Goal: Information Seeking & Learning: Learn about a topic

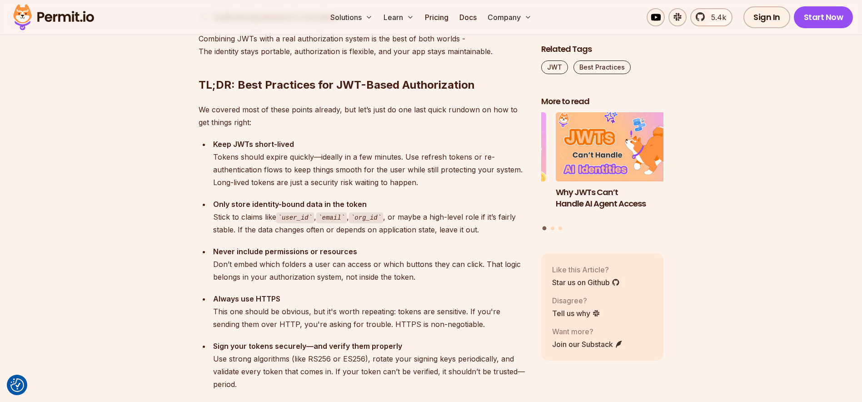
scroll to position [3170, 0]
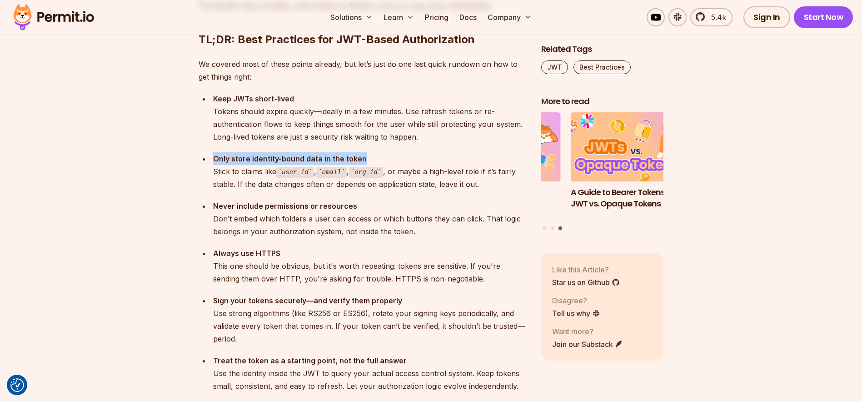
drag, startPoint x: 206, startPoint y: 132, endPoint x: 399, endPoint y: 136, distance: 193.1
click at [399, 136] on ul "Keep JWTs short-lived Tokens should expire quickly—ideally in a few minutes. Us…" at bounding box center [362, 242] width 328 height 300
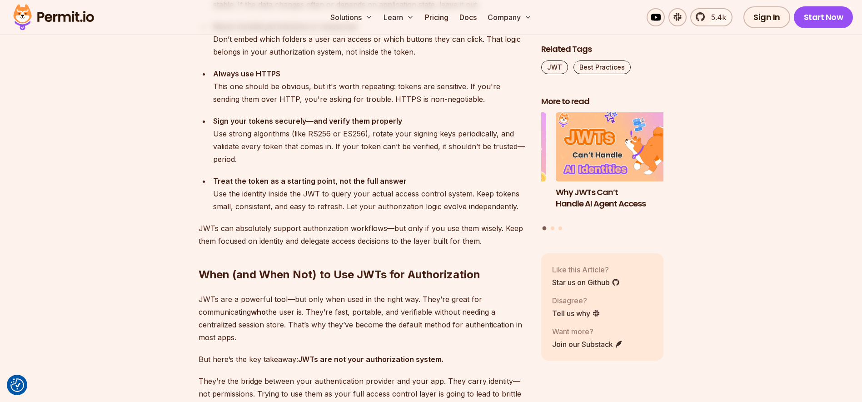
scroll to position [3352, 0]
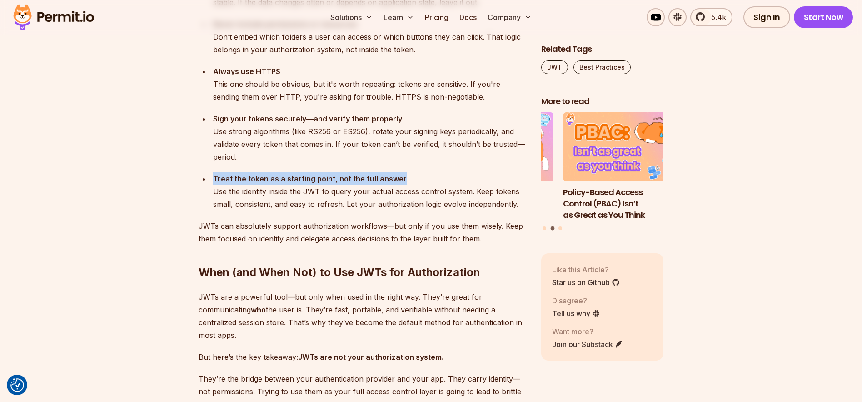
drag, startPoint x: 214, startPoint y: 154, endPoint x: 439, endPoint y: 155, distance: 224.4
click at [439, 172] on div "Treat the token as a starting point, not the full answer Use the identity insid…" at bounding box center [369, 191] width 313 height 38
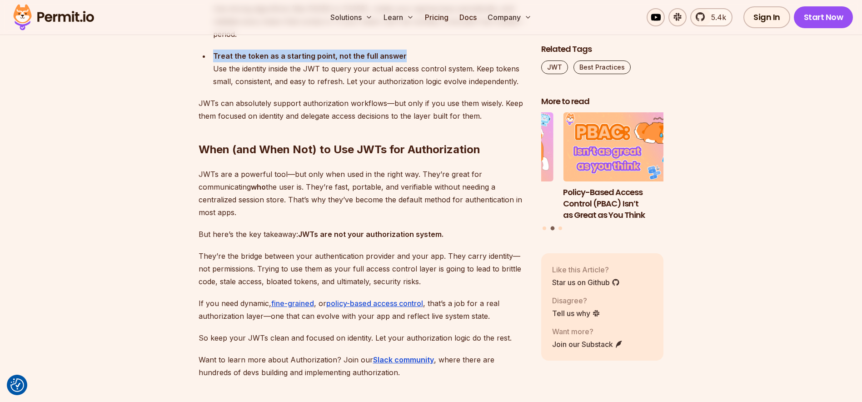
scroll to position [3488, 0]
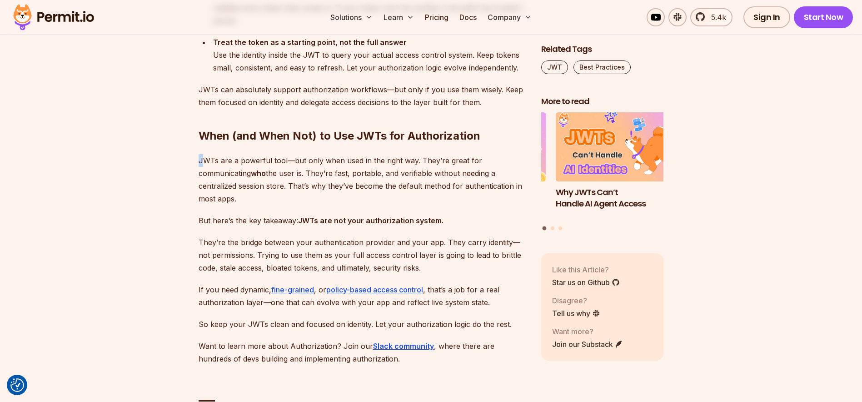
drag, startPoint x: 202, startPoint y: 133, endPoint x: 198, endPoint y: 138, distance: 7.1
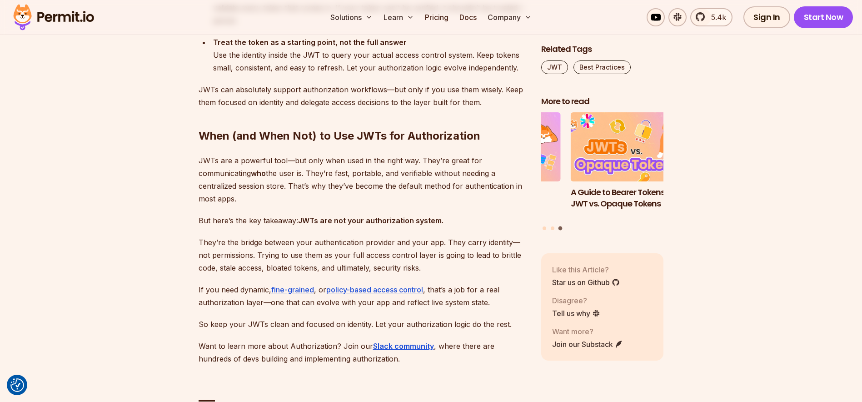
drag, startPoint x: 196, startPoint y: 133, endPoint x: 256, endPoint y: 178, distance: 74.7
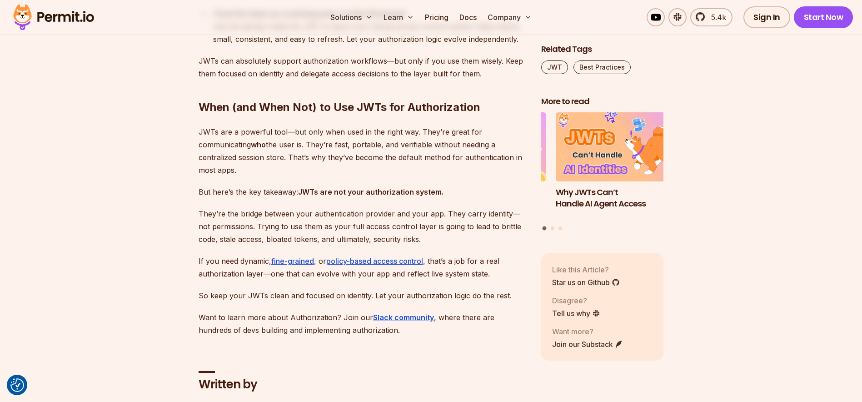
scroll to position [3534, 0]
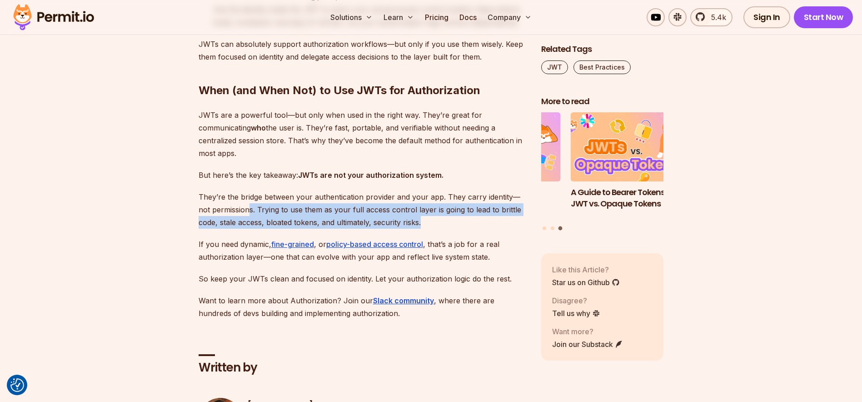
drag, startPoint x: 236, startPoint y: 179, endPoint x: 484, endPoint y: 194, distance: 248.4
click at [484, 194] on p "They’re the bridge between your authentication provider and your app. They carr…" at bounding box center [362, 209] width 328 height 38
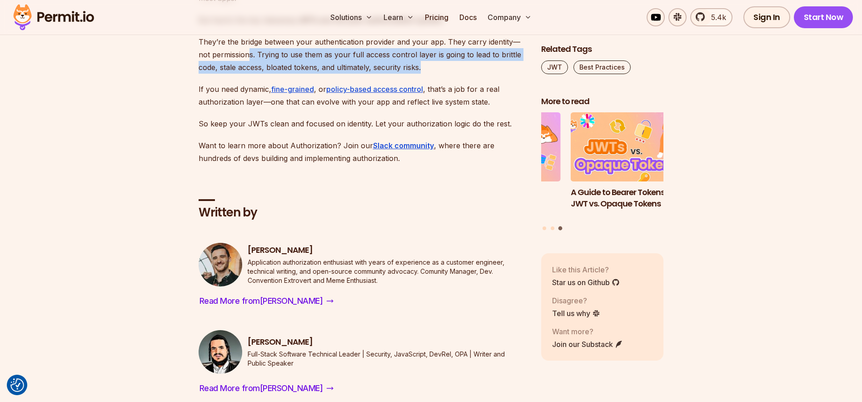
scroll to position [3670, 0]
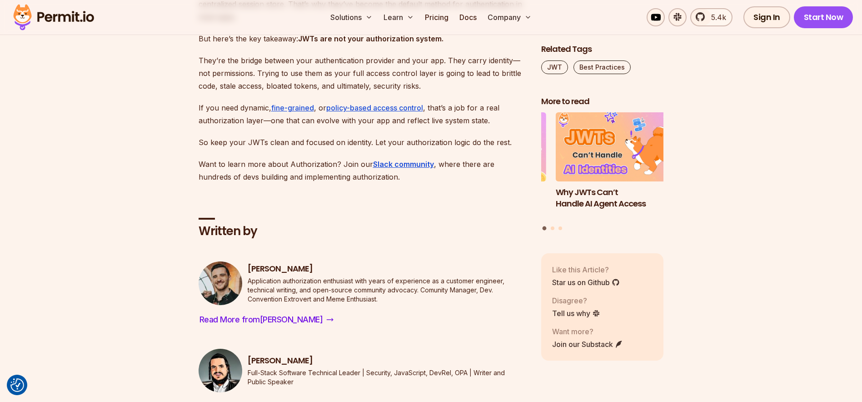
drag, startPoint x: 758, startPoint y: 184, endPoint x: 758, endPoint y: 173, distance: 11.8
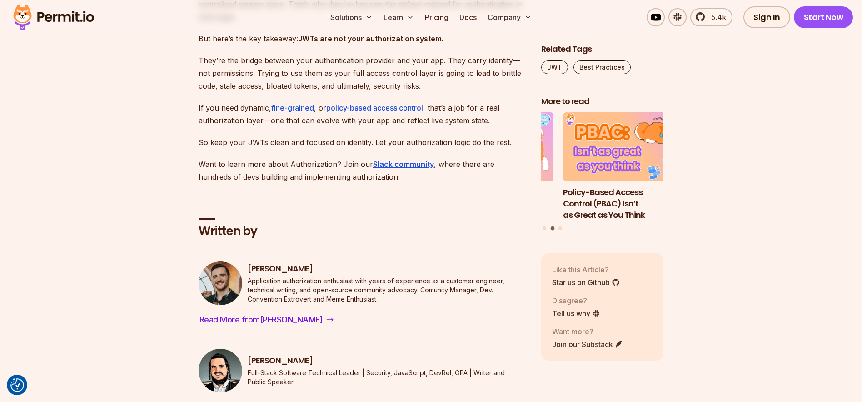
drag, startPoint x: 260, startPoint y: 290, endPoint x: 343, endPoint y: 333, distance: 93.5
click at [343, 355] on h3 "[PERSON_NAME]" at bounding box center [387, 360] width 279 height 11
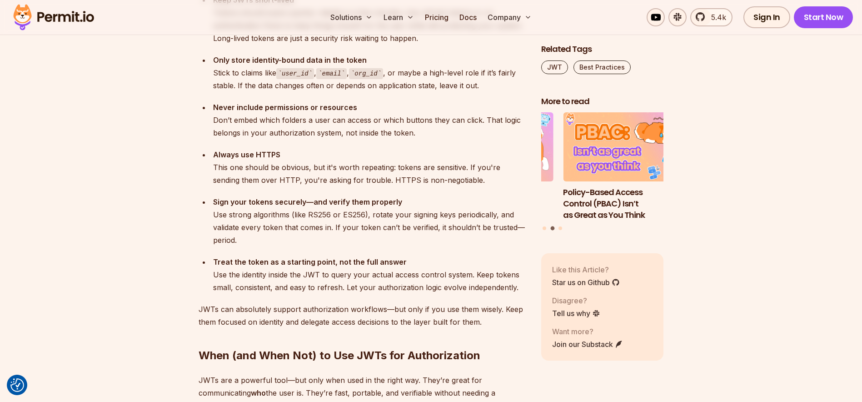
scroll to position [3034, 0]
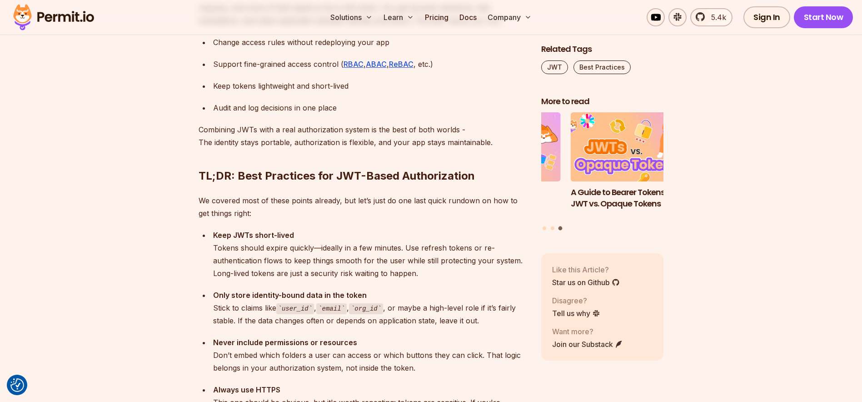
click at [589, 272] on div "Like this Article? Star us on Github" at bounding box center [586, 276] width 68 height 24
click at [588, 277] on link "Star us on Github" at bounding box center [586, 282] width 68 height 11
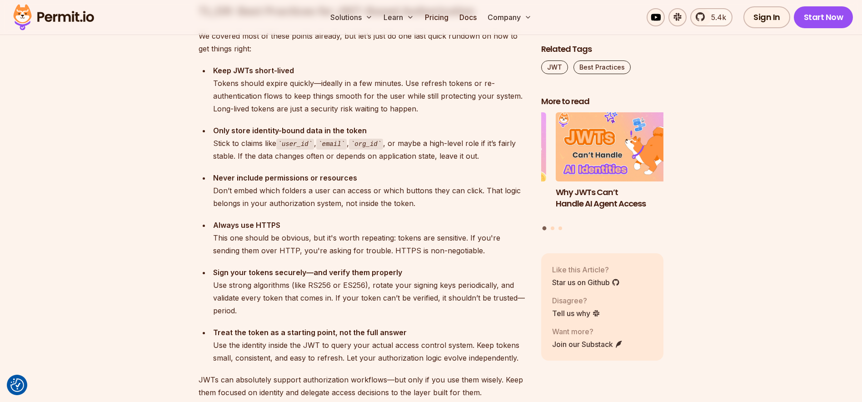
scroll to position [3216, 0]
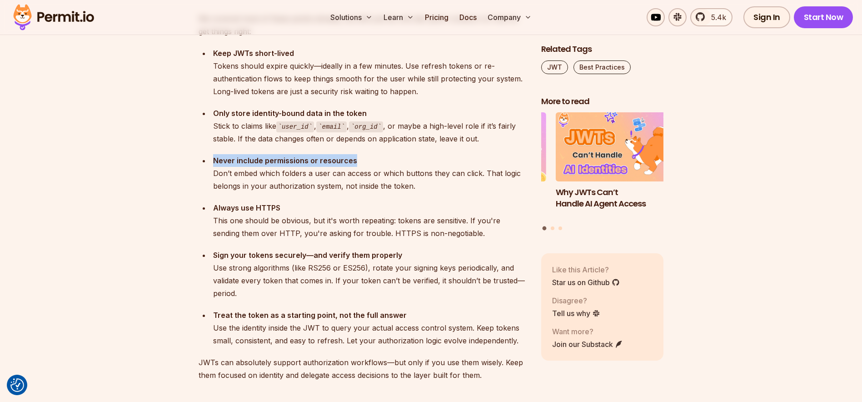
drag, startPoint x: 214, startPoint y: 137, endPoint x: 402, endPoint y: 140, distance: 187.6
click at [402, 154] on div "Never include permissions or resources Don’t embed which folders a user can acc…" at bounding box center [369, 173] width 313 height 38
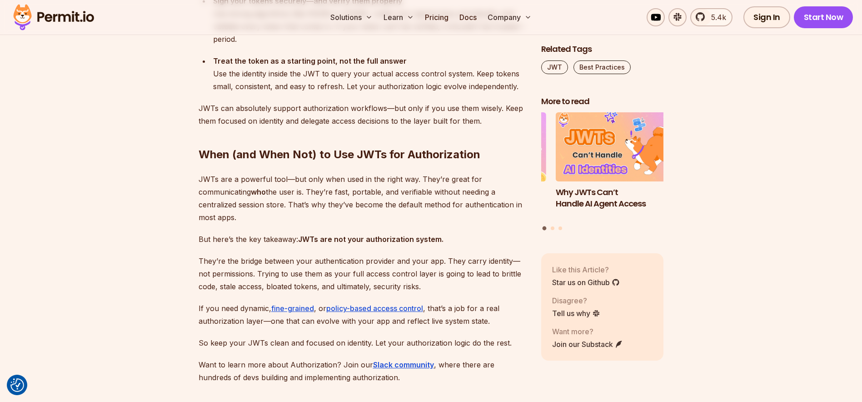
scroll to position [3534, 0]
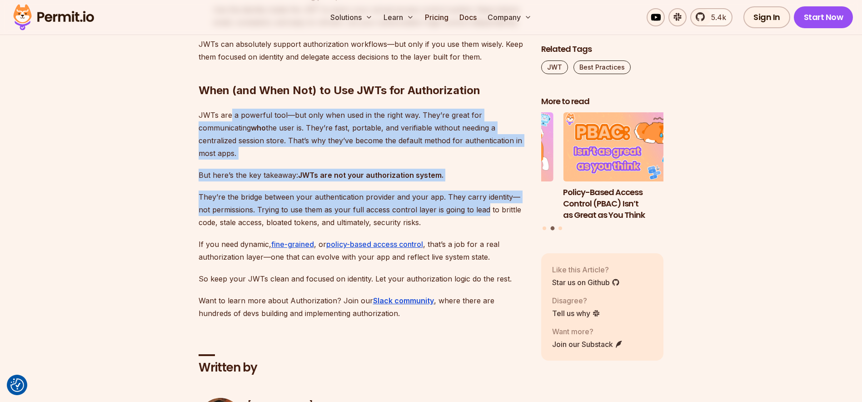
drag, startPoint x: 229, startPoint y: 89, endPoint x: 473, endPoint y: 185, distance: 261.5
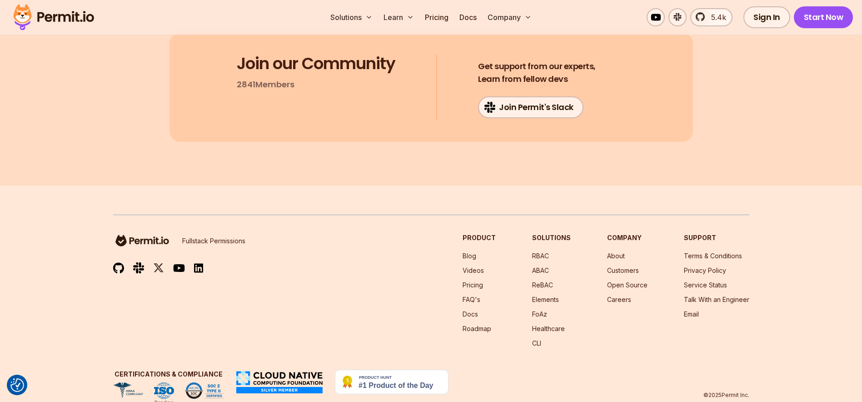
scroll to position [4320, 0]
click at [613, 251] on link "About" at bounding box center [616, 255] width 18 height 8
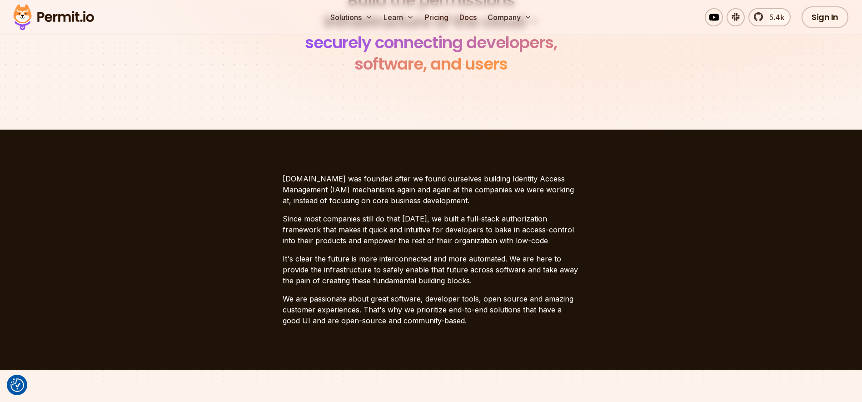
scroll to position [136, 0]
